Goal: Transaction & Acquisition: Obtain resource

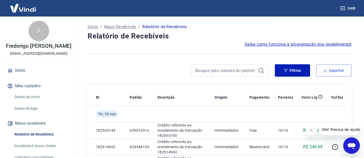
click at [345, 68] on button "Exportar" at bounding box center [333, 70] width 35 height 12
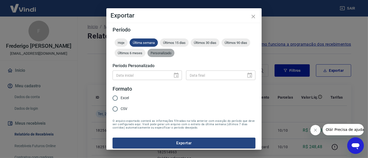
click at [174, 56] on div "Personalizado" at bounding box center [160, 53] width 27 height 8
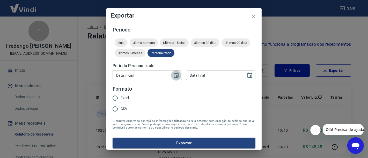
click at [173, 74] on icon "Choose date" at bounding box center [176, 75] width 6 height 6
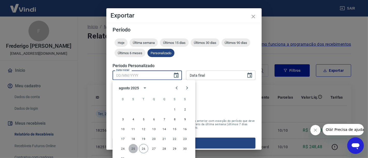
click at [131, 148] on button "25" at bounding box center [133, 148] width 9 height 9
type input "[DATE]"
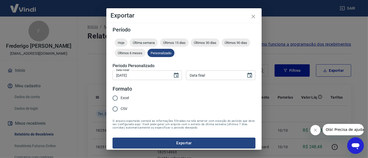
type input "DD/MM/YYYY"
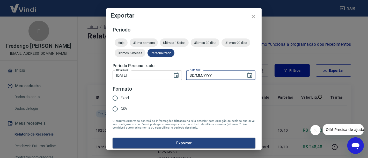
click at [229, 71] on input "DD/MM/YYYY" at bounding box center [214, 76] width 56 height 10
click at [247, 74] on icon "Choose date" at bounding box center [249, 75] width 5 height 5
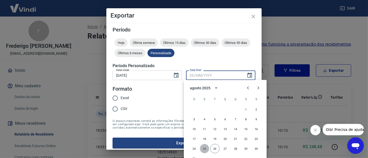
click at [204, 148] on button "25" at bounding box center [204, 148] width 9 height 9
type input "[DATE]"
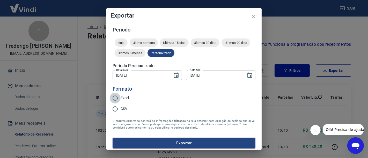
click at [118, 101] on input "Excel" at bounding box center [115, 98] width 11 height 11
radio input "true"
click at [158, 147] on button "Exportar" at bounding box center [184, 143] width 143 height 11
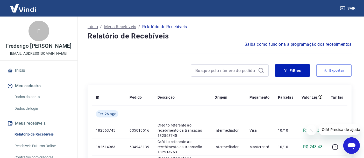
click at [335, 76] on button "Exportar" at bounding box center [333, 70] width 35 height 12
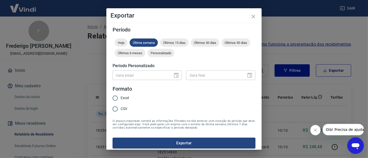
click at [277, 43] on div "Exportar Período Hoje Última semana Últimos 15 dias Últimos 30 dias Últimos 90 …" at bounding box center [184, 79] width 368 height 158
